Goal: Book appointment/travel/reservation

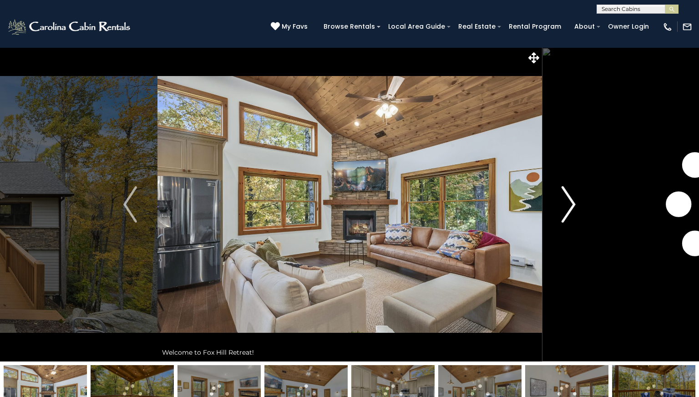
click at [573, 206] on img "Next" at bounding box center [569, 204] width 14 height 36
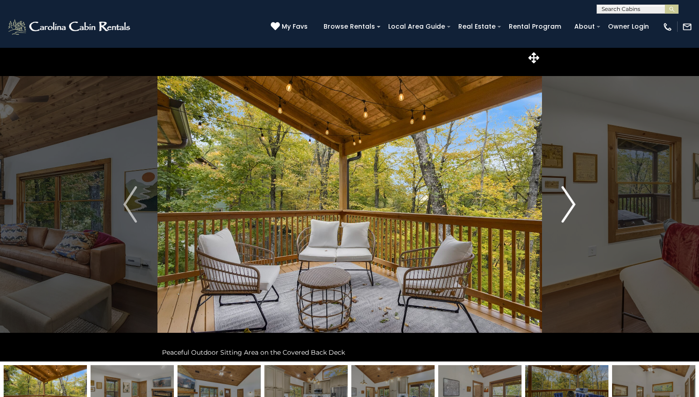
click at [573, 206] on img "Next" at bounding box center [569, 204] width 14 height 36
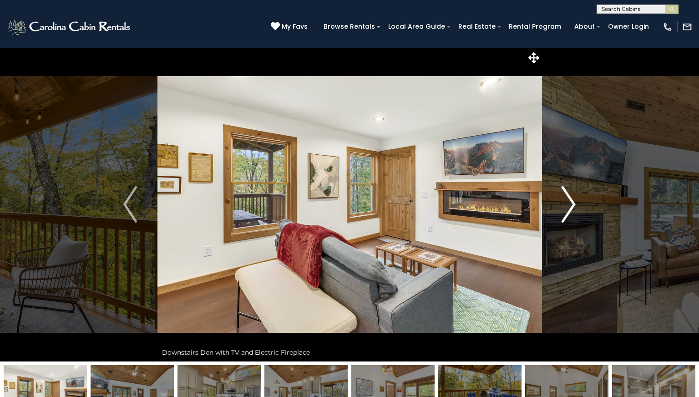
click at [573, 206] on img "Next" at bounding box center [569, 204] width 14 height 36
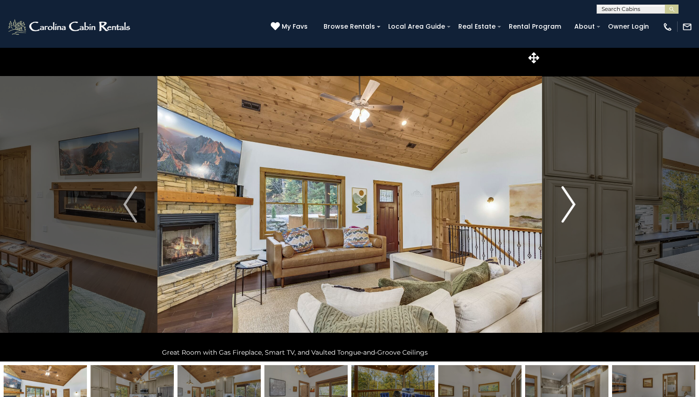
click at [573, 206] on img "Next" at bounding box center [569, 204] width 14 height 36
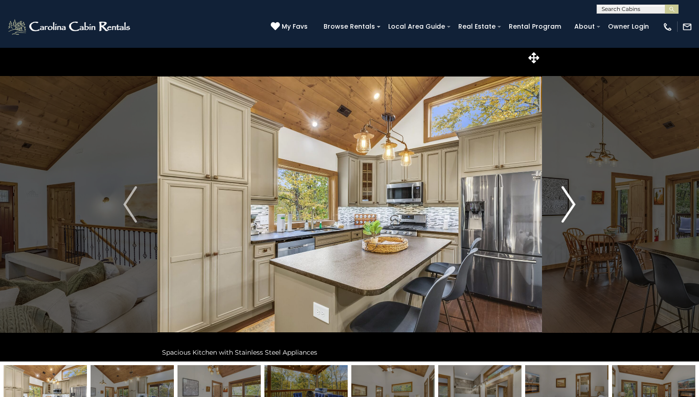
click at [573, 206] on img "Next" at bounding box center [569, 204] width 14 height 36
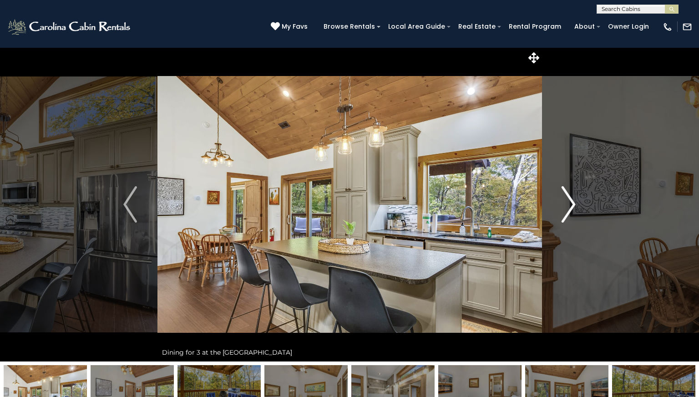
click at [573, 206] on img "Next" at bounding box center [569, 204] width 14 height 36
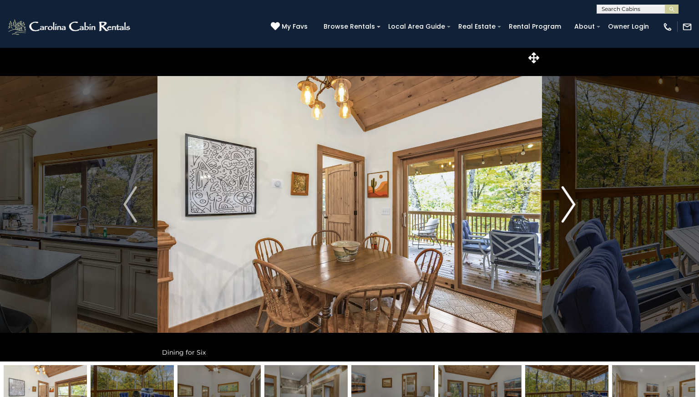
click at [573, 206] on img "Next" at bounding box center [569, 204] width 14 height 36
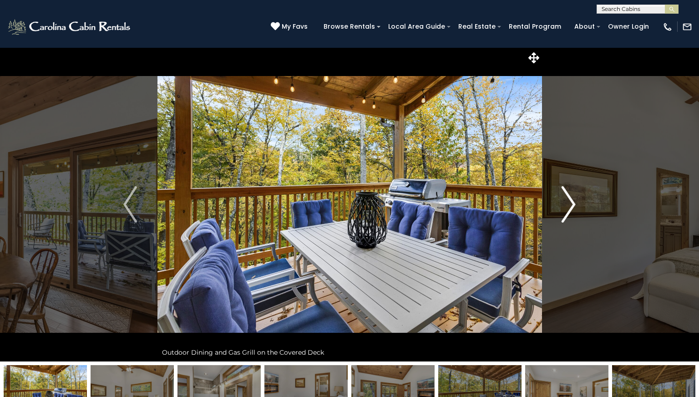
click at [573, 206] on img "Next" at bounding box center [569, 204] width 14 height 36
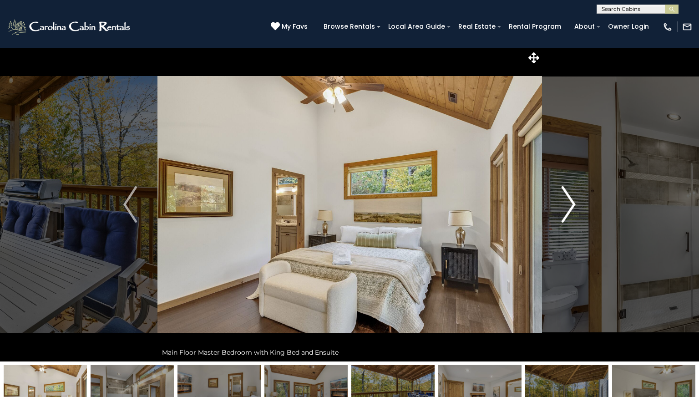
click at [573, 207] on img "Next" at bounding box center [569, 204] width 14 height 36
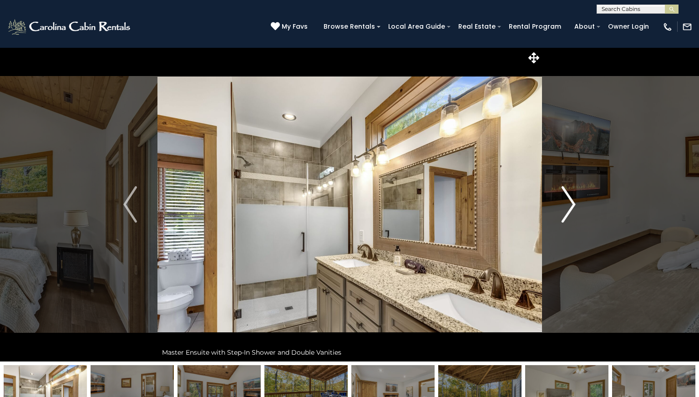
click at [573, 207] on img "Next" at bounding box center [569, 204] width 14 height 36
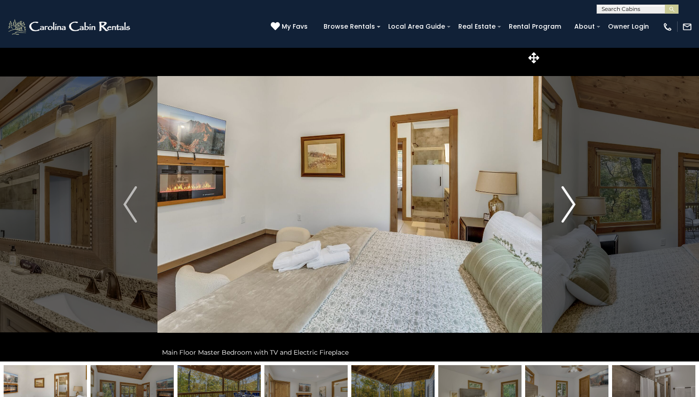
click at [573, 207] on img "Next" at bounding box center [569, 204] width 14 height 36
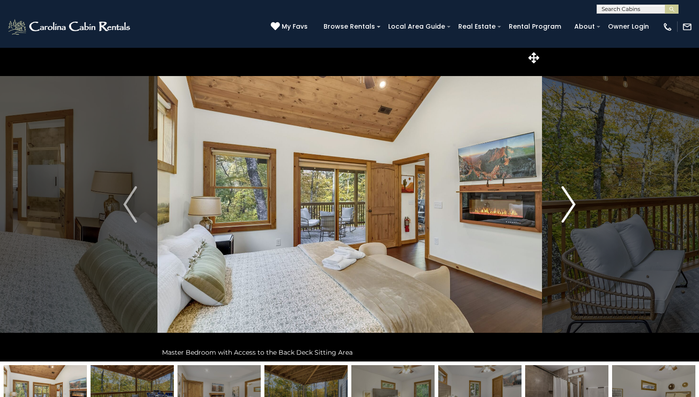
click at [572, 207] on img "Next" at bounding box center [569, 204] width 14 height 36
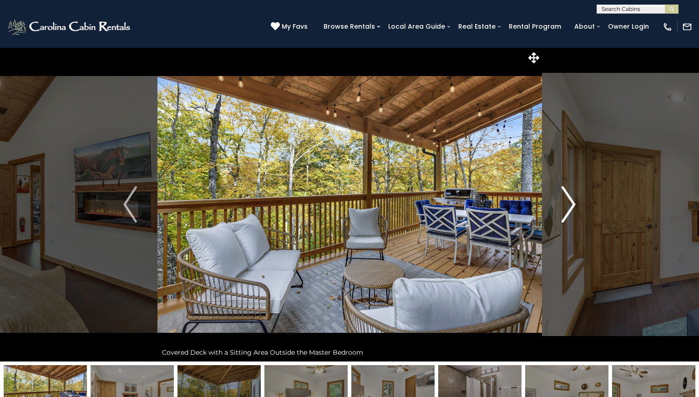
click at [572, 207] on img "Next" at bounding box center [569, 204] width 14 height 36
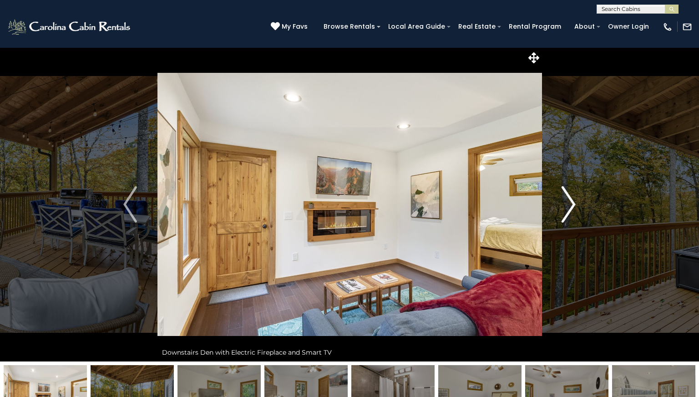
click at [572, 207] on img "Next" at bounding box center [569, 204] width 14 height 36
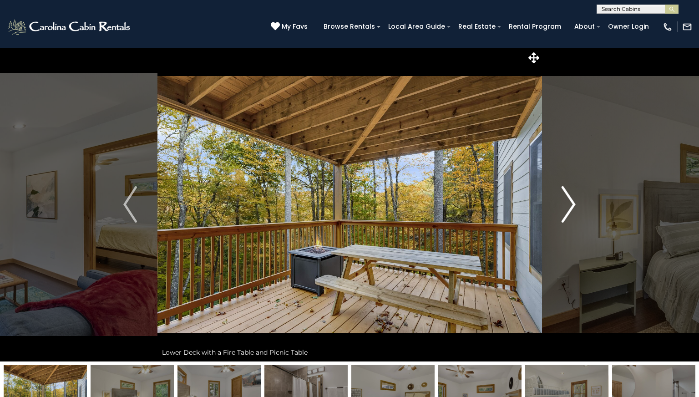
click at [572, 207] on img "Next" at bounding box center [569, 204] width 14 height 36
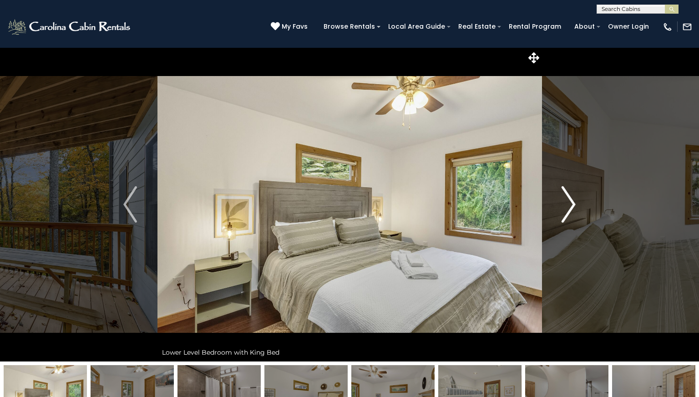
click at [572, 206] on img "Next" at bounding box center [569, 204] width 14 height 36
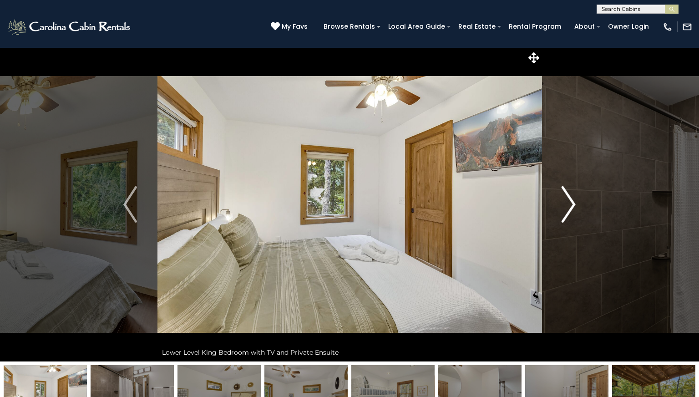
click at [572, 206] on img "Next" at bounding box center [569, 204] width 14 height 36
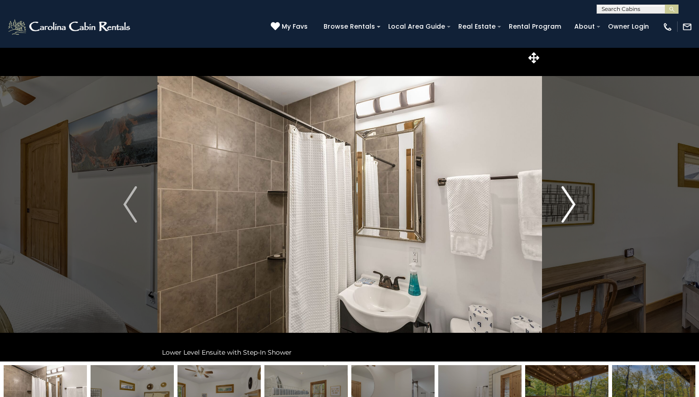
click at [572, 206] on img "Next" at bounding box center [569, 204] width 14 height 36
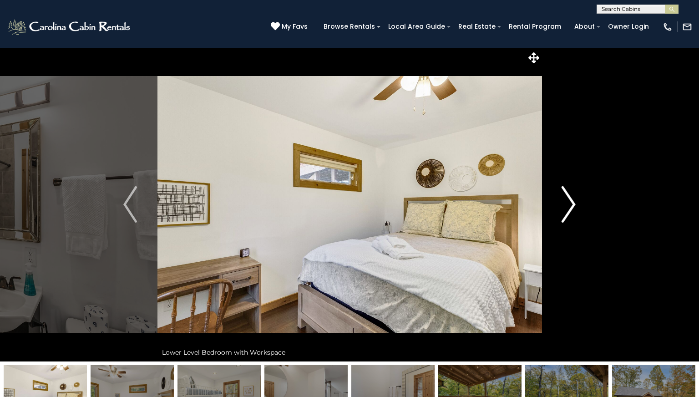
click at [572, 206] on img "Next" at bounding box center [569, 204] width 14 height 36
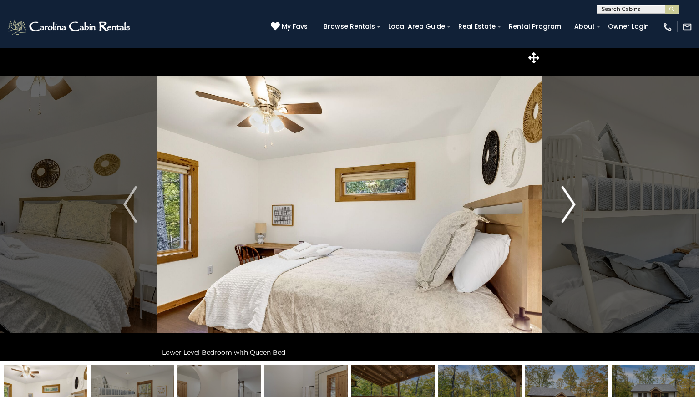
click at [571, 206] on img "Next" at bounding box center [569, 204] width 14 height 36
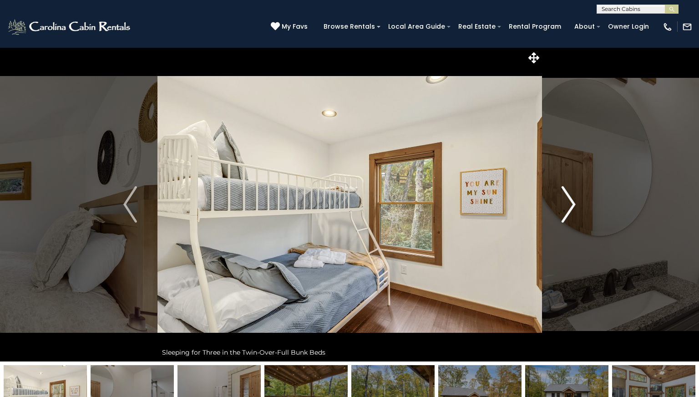
click at [571, 206] on img "Next" at bounding box center [569, 204] width 14 height 36
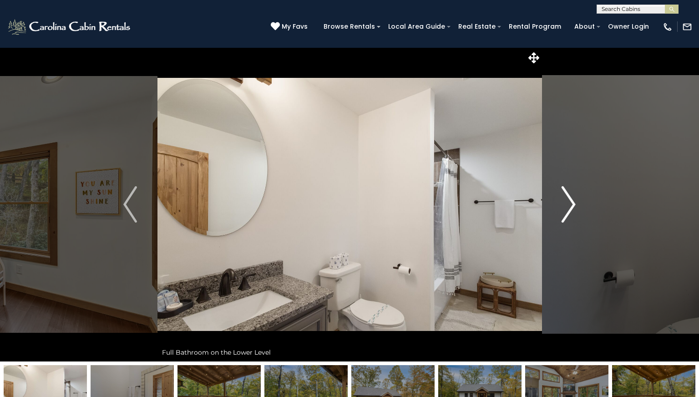
click at [571, 206] on img "Next" at bounding box center [569, 204] width 14 height 36
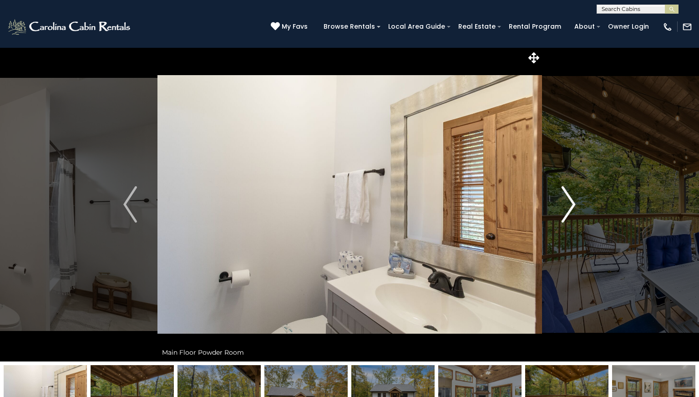
click at [571, 206] on img "Next" at bounding box center [569, 204] width 14 height 36
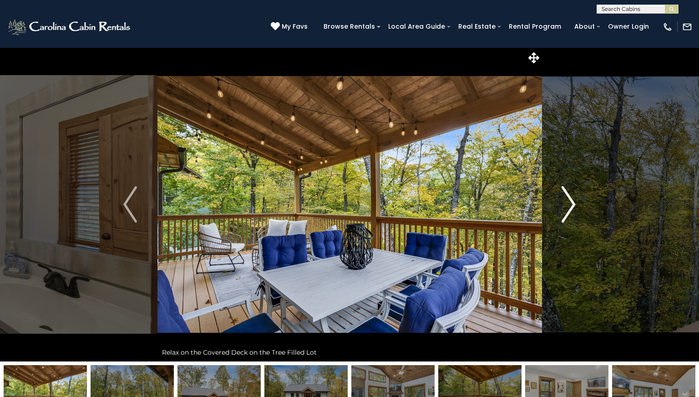
click at [571, 206] on img "Next" at bounding box center [569, 204] width 14 height 36
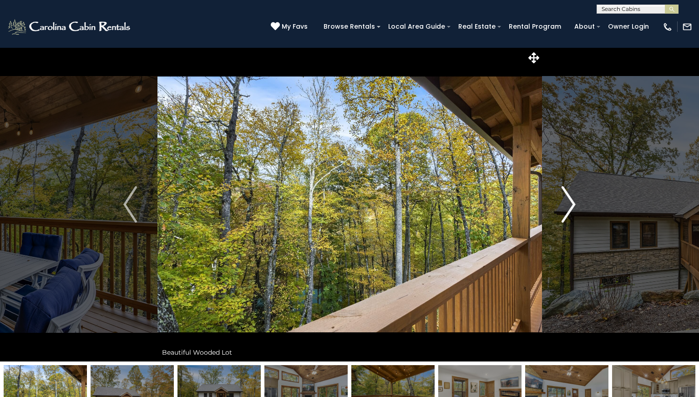
click at [571, 206] on img "Next" at bounding box center [569, 204] width 14 height 36
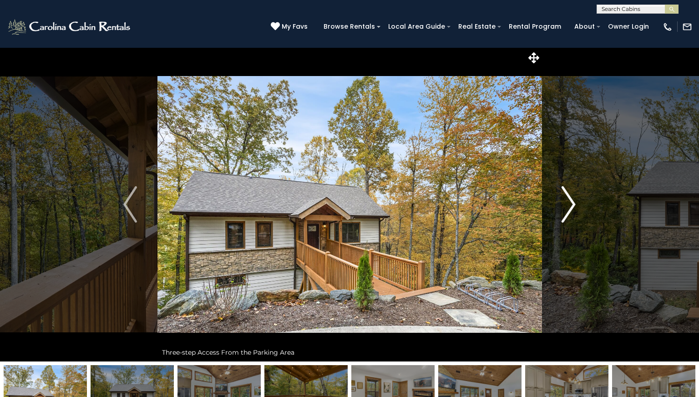
click at [571, 206] on img "Next" at bounding box center [569, 204] width 14 height 36
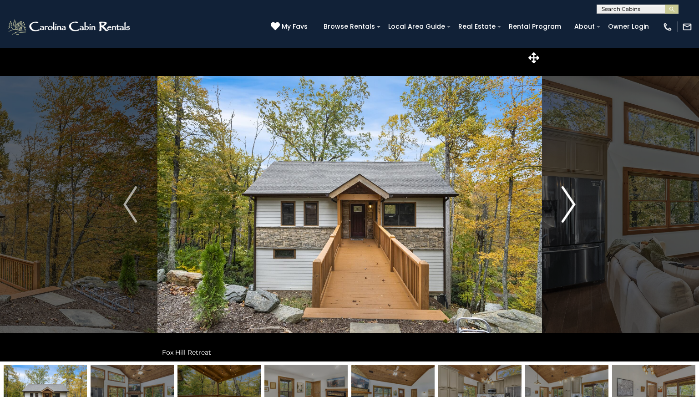
click at [571, 206] on img "Next" at bounding box center [569, 204] width 14 height 36
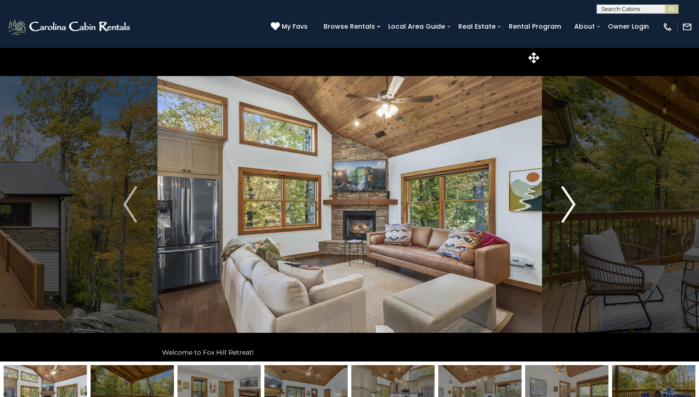
click at [571, 206] on img "Next" at bounding box center [569, 204] width 14 height 36
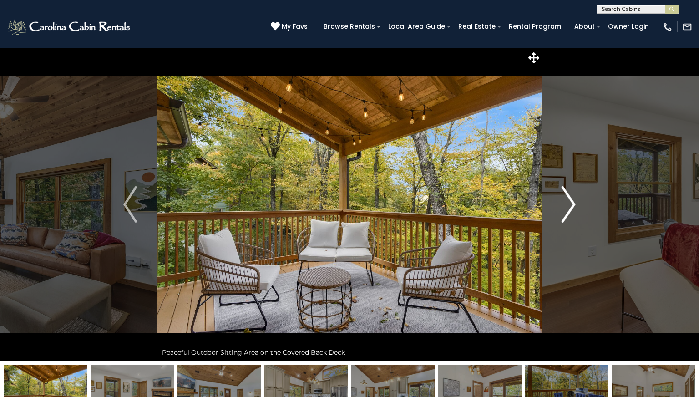
click at [571, 207] on img "Next" at bounding box center [569, 204] width 14 height 36
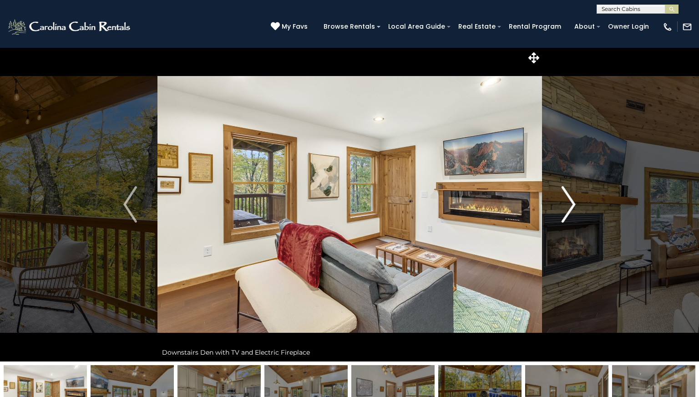
click at [571, 207] on img "Next" at bounding box center [569, 204] width 14 height 36
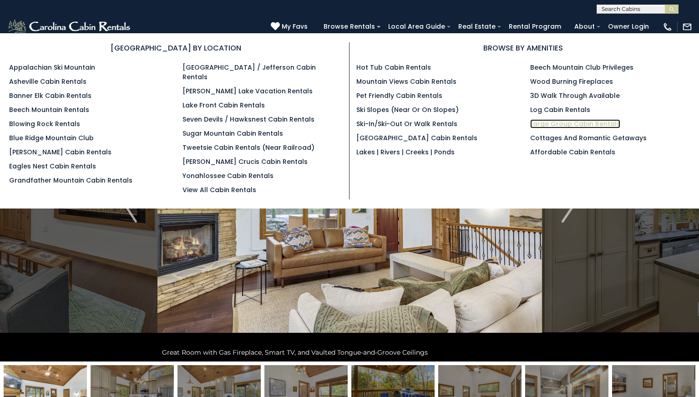
click at [548, 120] on link "Large Group Cabin Rentals" at bounding box center [575, 123] width 90 height 9
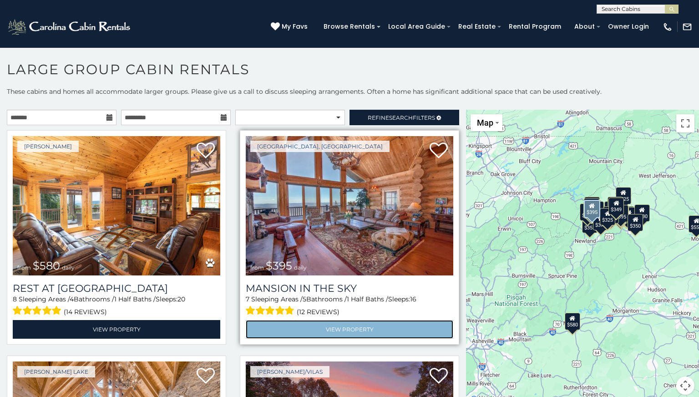
click at [355, 331] on link "View Property" at bounding box center [349, 329] width 207 height 19
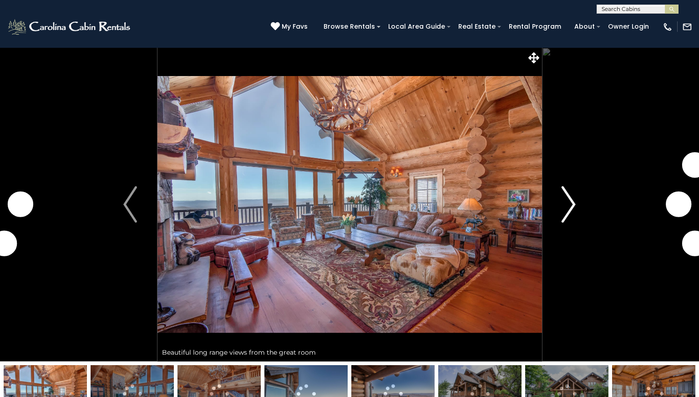
click at [571, 206] on img "Next" at bounding box center [569, 204] width 14 height 36
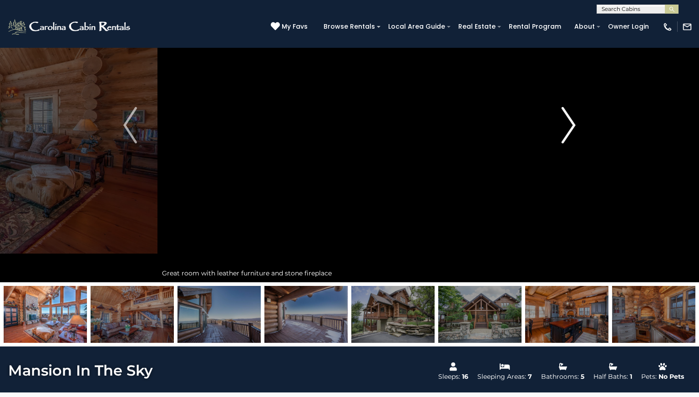
scroll to position [77, 0]
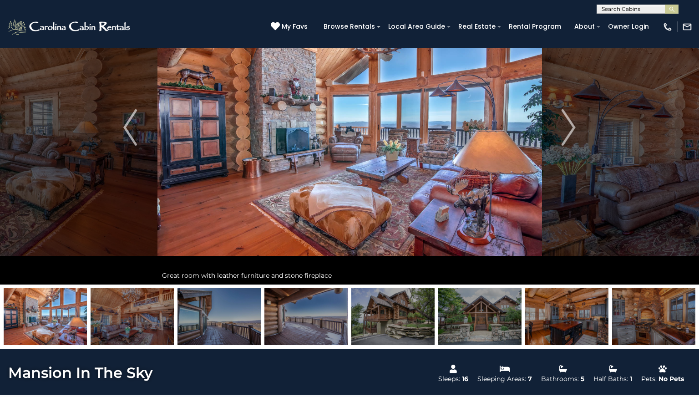
click at [585, 320] on img at bounding box center [566, 316] width 83 height 57
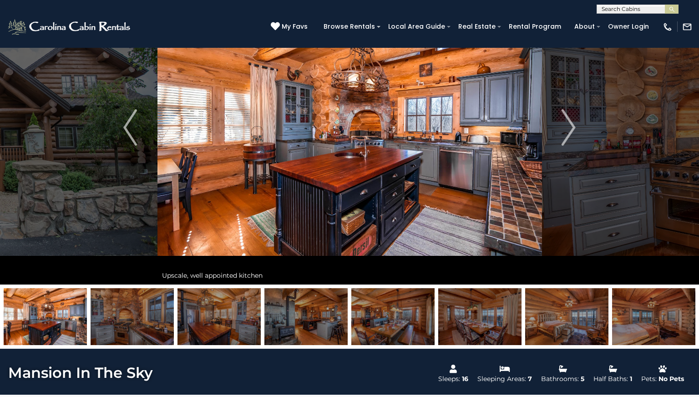
click at [651, 323] on img at bounding box center [653, 316] width 83 height 57
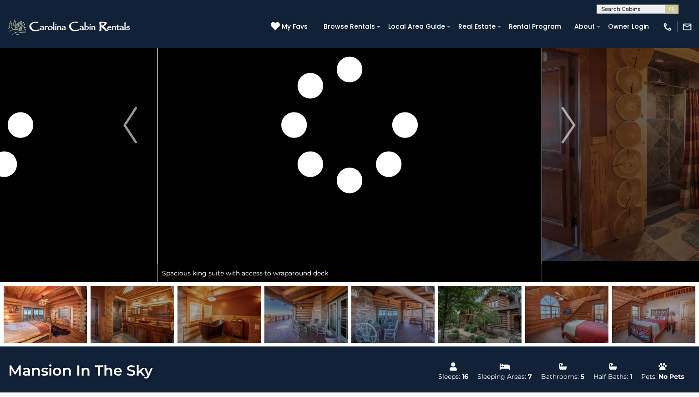
scroll to position [80, 0]
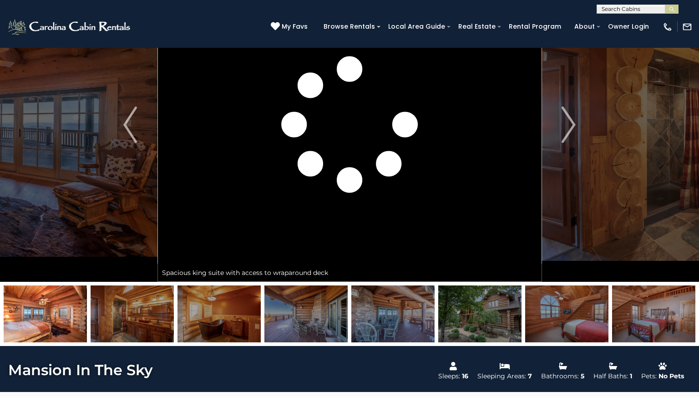
click at [218, 331] on img at bounding box center [218, 313] width 83 height 57
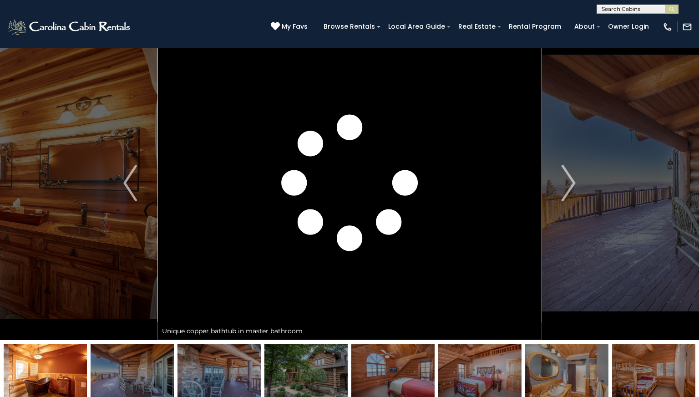
scroll to position [0, 0]
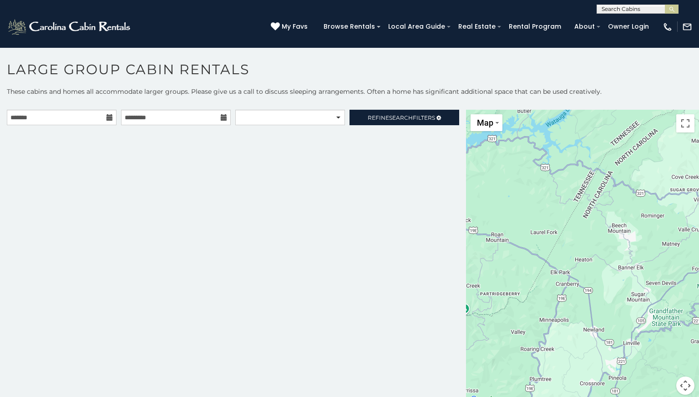
click at [107, 117] on icon at bounding box center [109, 117] width 6 height 6
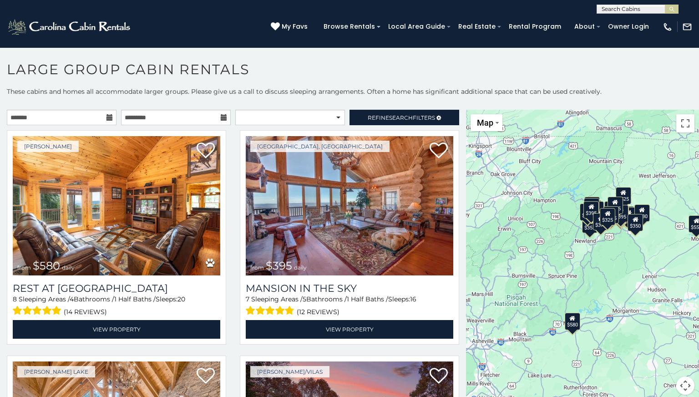
click at [107, 117] on icon at bounding box center [109, 117] width 6 height 6
click at [109, 119] on icon at bounding box center [109, 117] width 6 height 6
click at [78, 119] on input "text" at bounding box center [62, 117] width 110 height 15
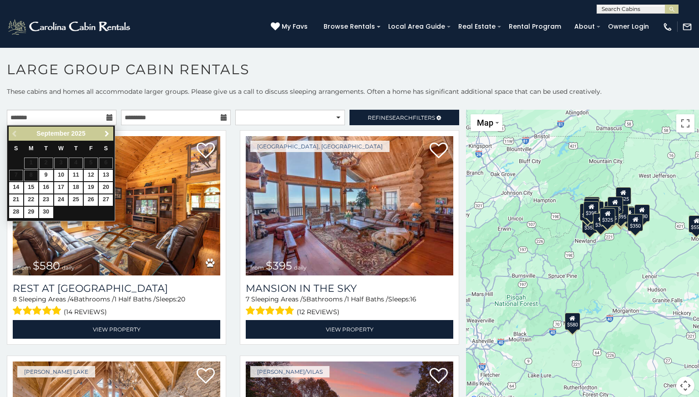
click at [107, 135] on span "Next" at bounding box center [106, 133] width 7 height 7
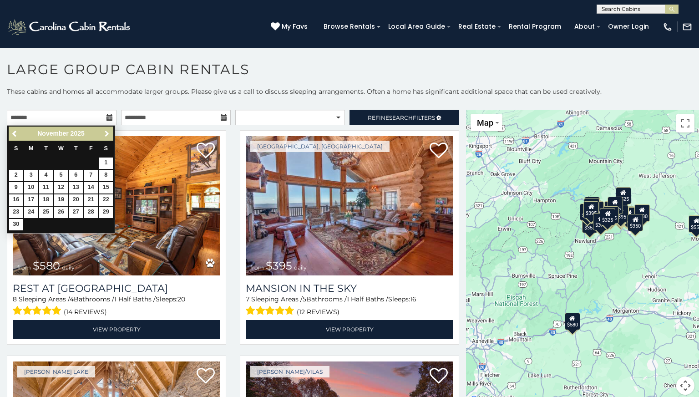
click at [107, 135] on span "Next" at bounding box center [106, 133] width 7 height 7
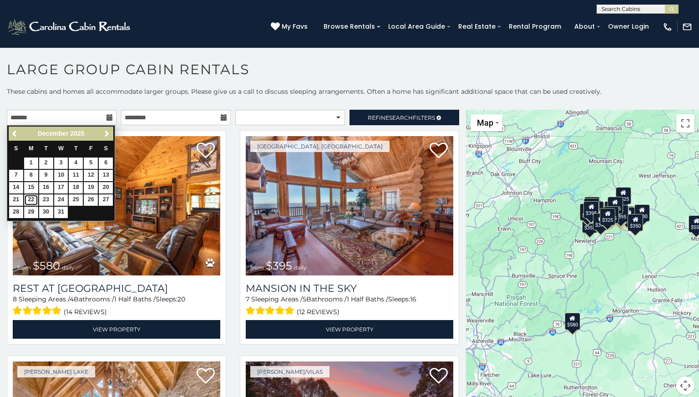
click at [32, 198] on link "22" at bounding box center [31, 199] width 14 height 11
type input "**********"
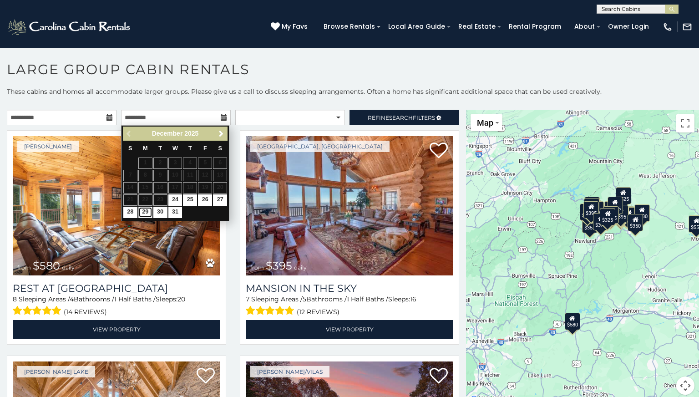
click at [146, 211] on link "29" at bounding box center [145, 211] width 14 height 11
type input "**********"
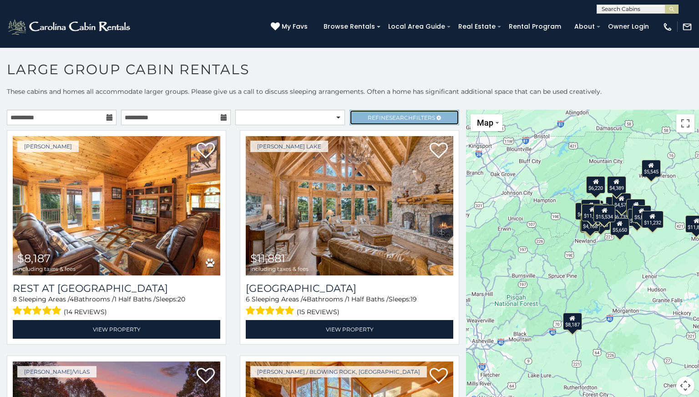
click at [385, 117] on span "Refine Search Filters" at bounding box center [400, 117] width 67 height 7
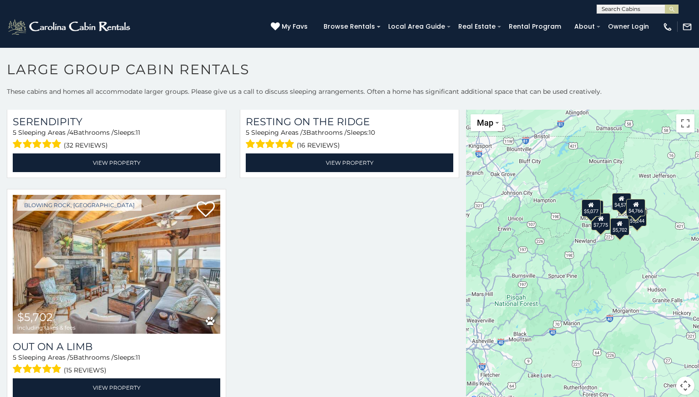
scroll to position [887, 0]
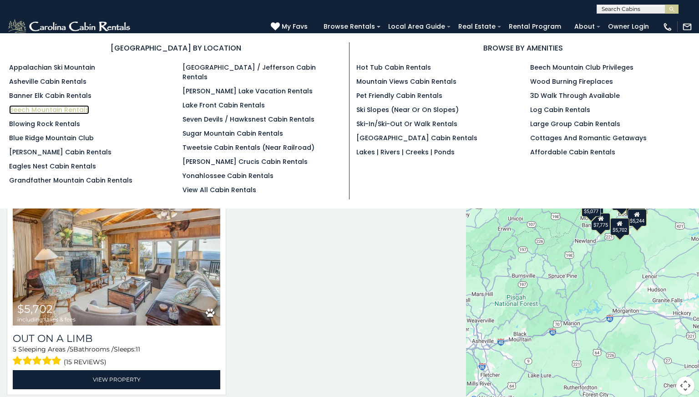
click at [61, 109] on link "Beech Mountain Rentals" at bounding box center [49, 109] width 80 height 9
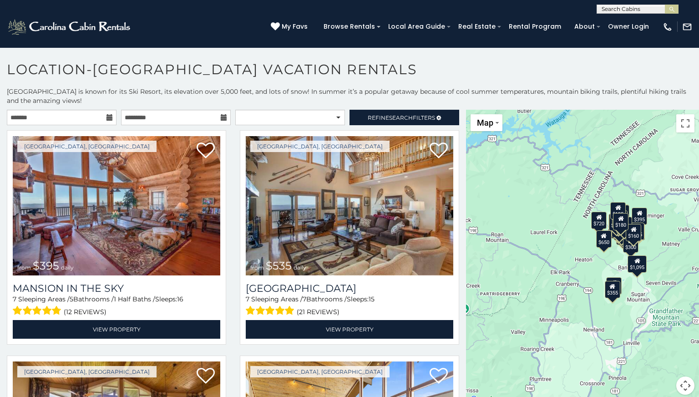
click at [110, 118] on icon at bounding box center [109, 117] width 6 height 6
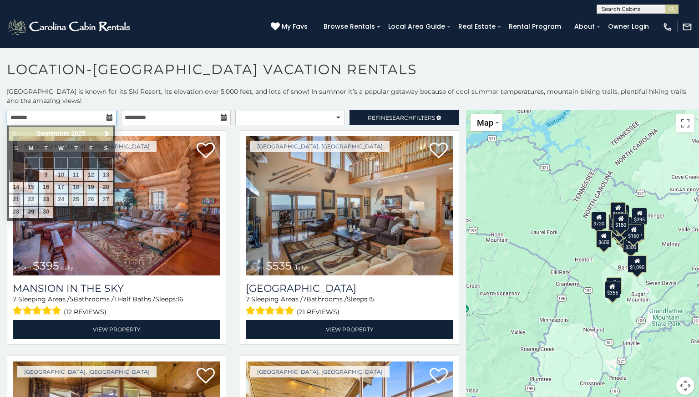
click at [89, 115] on input "text" at bounding box center [62, 117] width 110 height 15
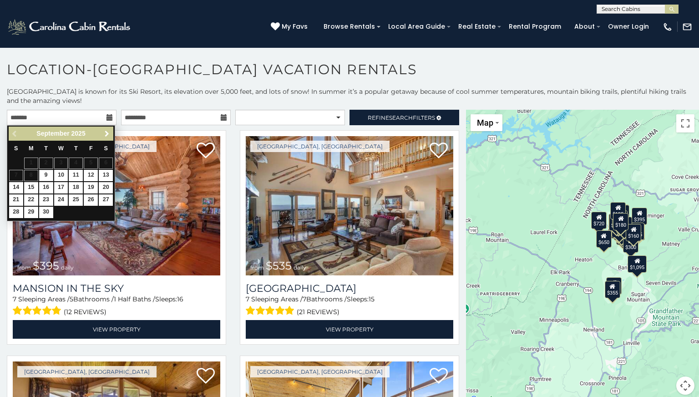
click at [107, 136] on span "Next" at bounding box center [106, 133] width 7 height 7
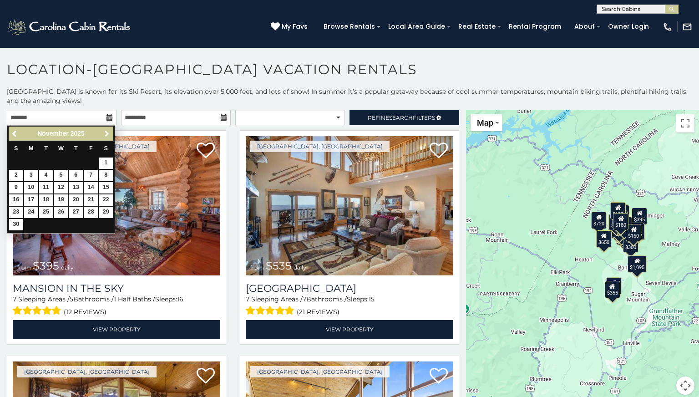
click at [107, 136] on span "Next" at bounding box center [106, 133] width 7 height 7
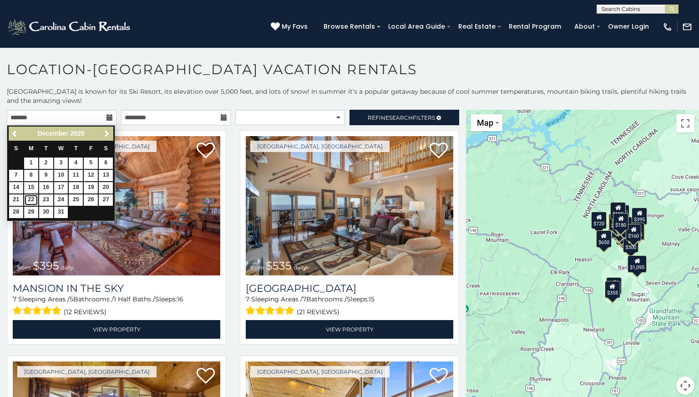
click at [30, 201] on link "22" at bounding box center [31, 199] width 14 height 11
type input "**********"
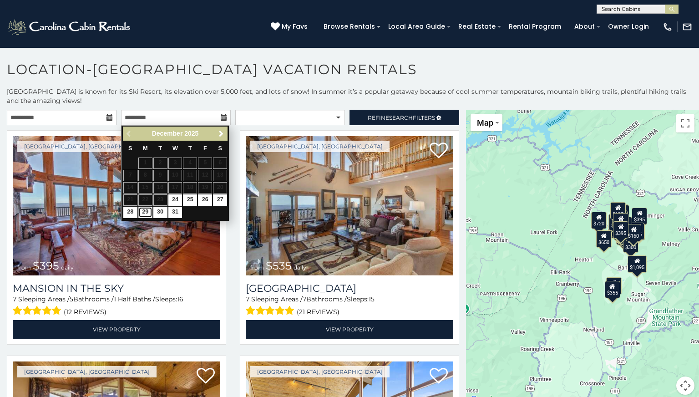
click at [144, 214] on link "29" at bounding box center [145, 211] width 14 height 11
type input "**********"
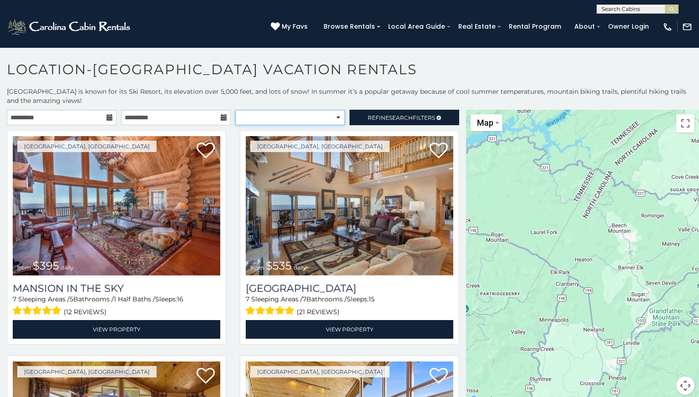
click at [338, 118] on select "**********" at bounding box center [290, 117] width 110 height 15
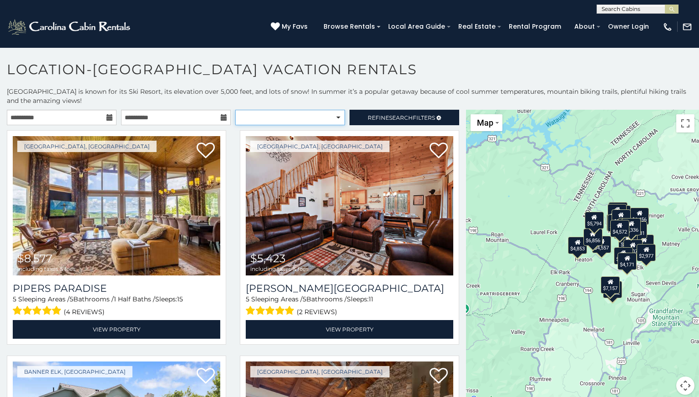
select select "*********"
click at [235, 110] on select "**********" at bounding box center [290, 117] width 110 height 15
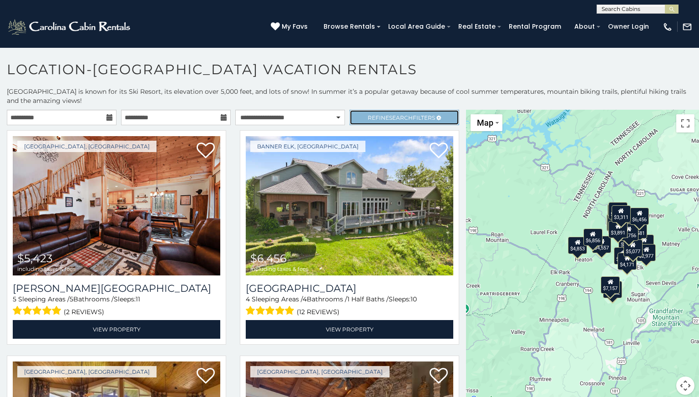
click at [377, 119] on span "Refine Search Filters" at bounding box center [400, 117] width 67 height 7
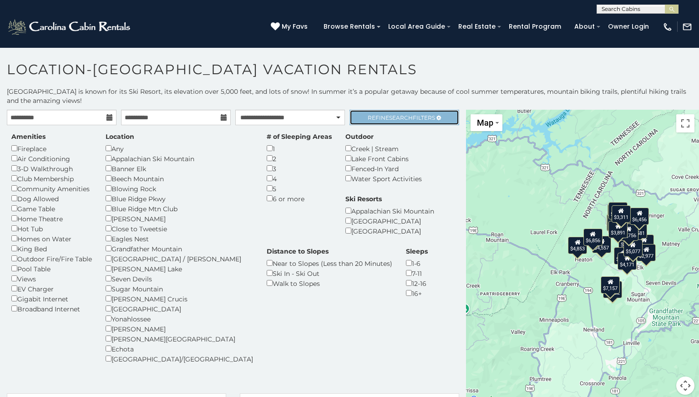
click at [377, 116] on span "Refine Search Filters" at bounding box center [400, 117] width 67 height 7
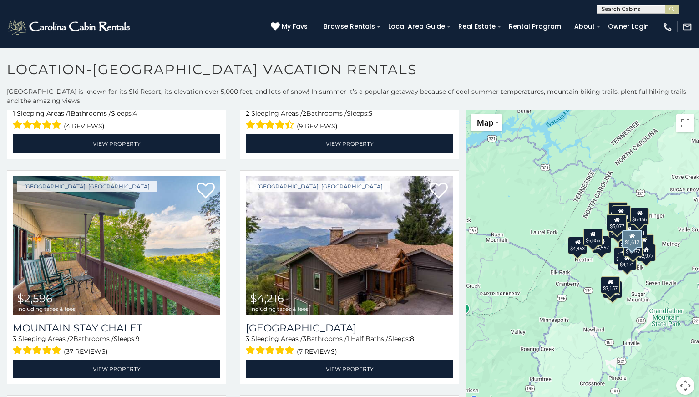
scroll to position [1541, 0]
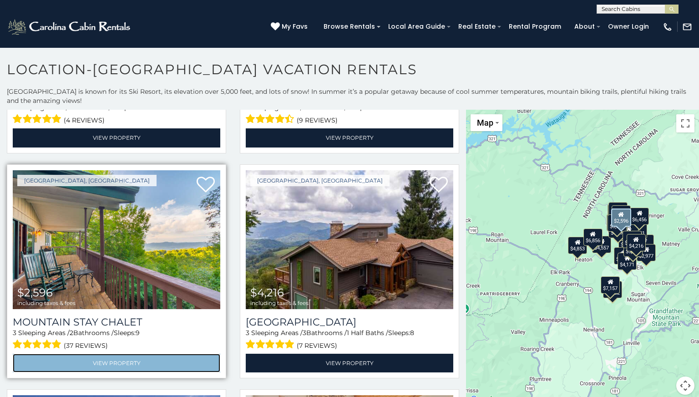
click at [156, 361] on link "View Property" at bounding box center [116, 362] width 207 height 19
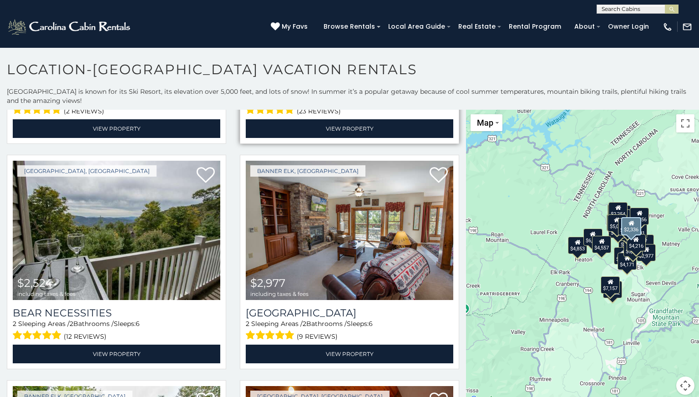
scroll to position [2452, 0]
